Goal: Use online tool/utility: Utilize a website feature to perform a specific function

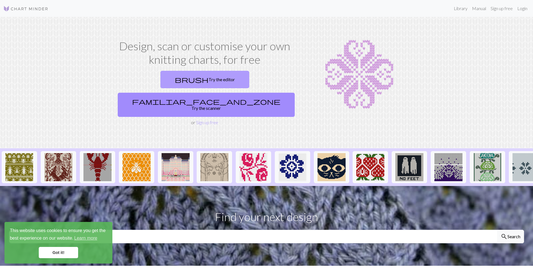
click at [160, 81] on link "brush Try the editor" at bounding box center [204, 79] width 89 height 17
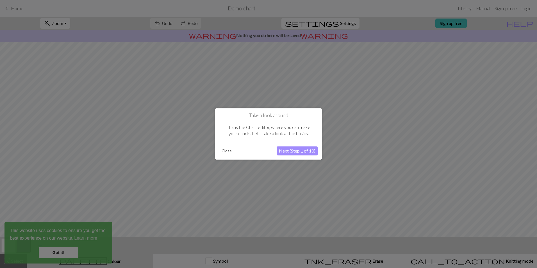
click at [228, 152] on button "Close" at bounding box center [226, 151] width 15 height 8
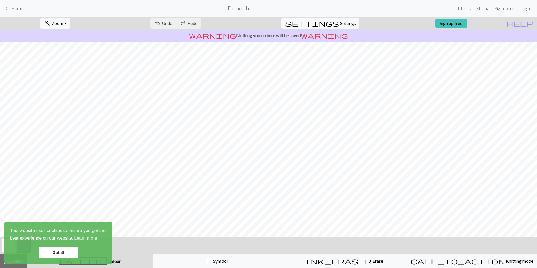
click at [10, 9] on span "keyboard_arrow_left" at bounding box center [6, 8] width 7 height 8
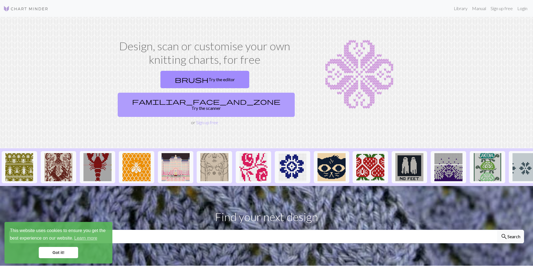
click at [258, 93] on link "familiar_face_and_zone Try the scanner" at bounding box center [206, 105] width 177 height 24
